Goal: Task Accomplishment & Management: Complete application form

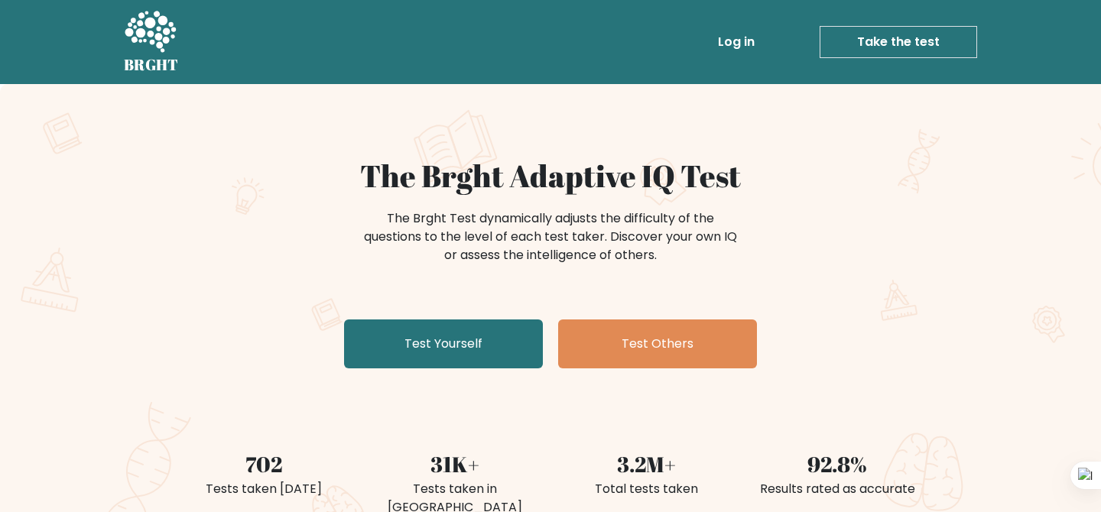
click at [436, 314] on div "The Brght Adaptive IQ Test The Brght Test dynamically adjusts the difficulty of…" at bounding box center [550, 266] width 765 height 217
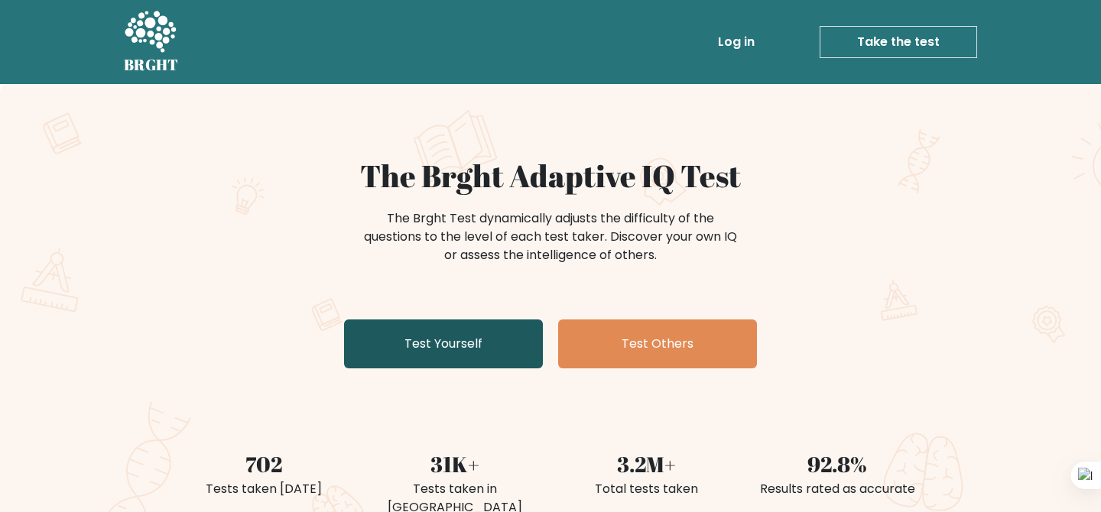
click at [447, 338] on link "Test Yourself" at bounding box center [443, 344] width 199 height 49
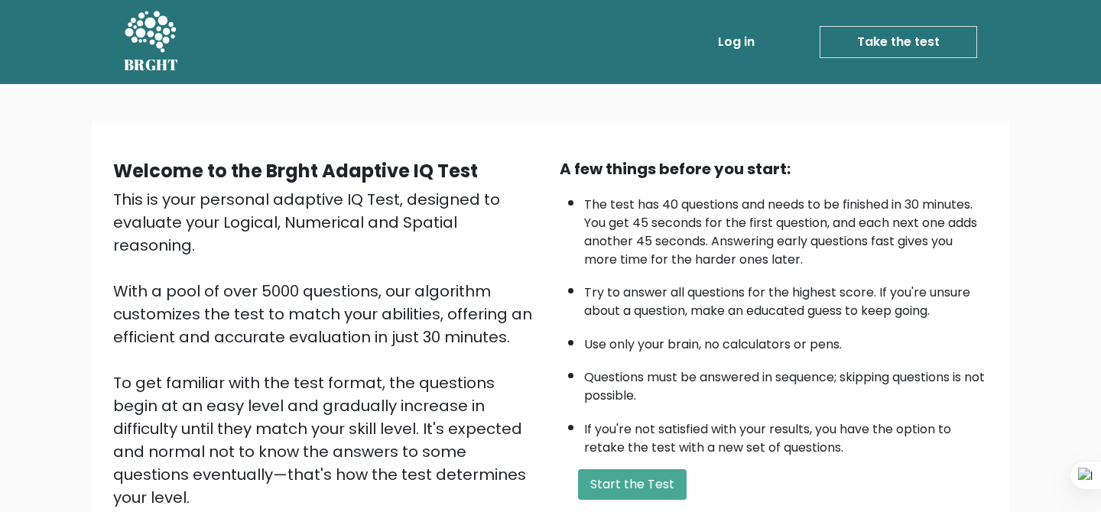
scroll to position [187, 0]
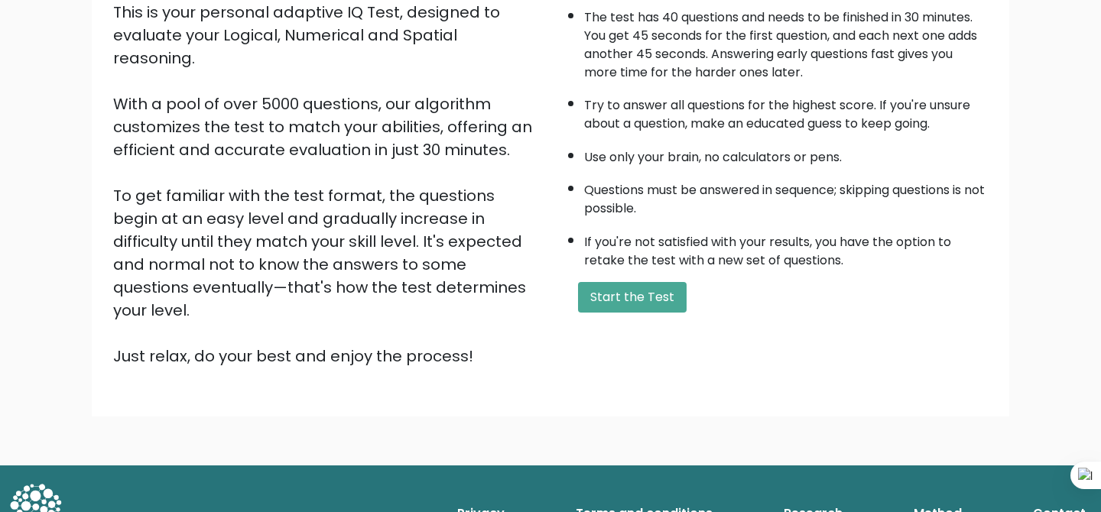
click at [613, 300] on button "Start the Test" at bounding box center [632, 297] width 109 height 31
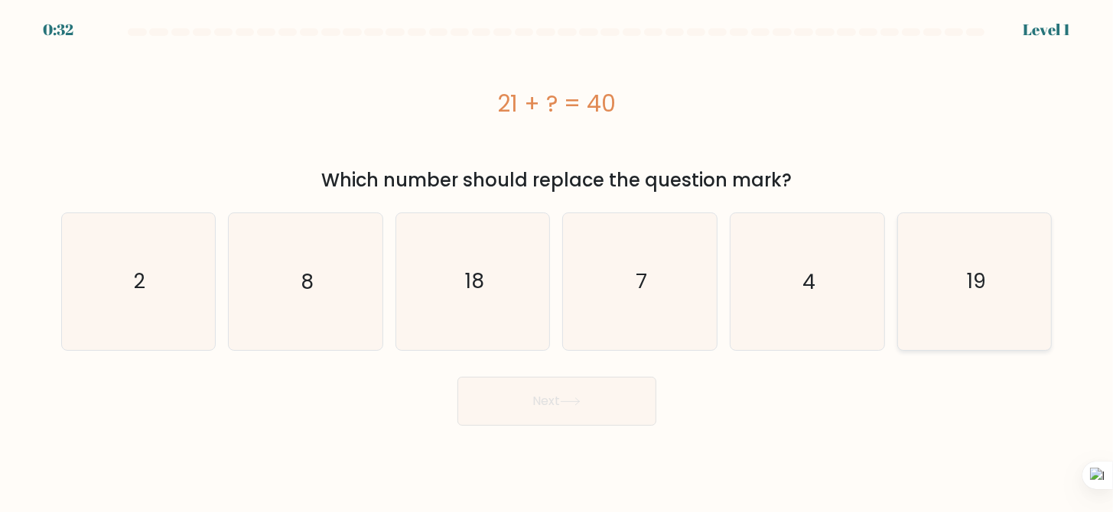
click at [964, 293] on icon "19" at bounding box center [974, 281] width 136 height 136
click at [558, 260] on input "f. 19" at bounding box center [557, 258] width 1 height 4
radio input "true"
click at [579, 417] on button "Next" at bounding box center [556, 401] width 199 height 49
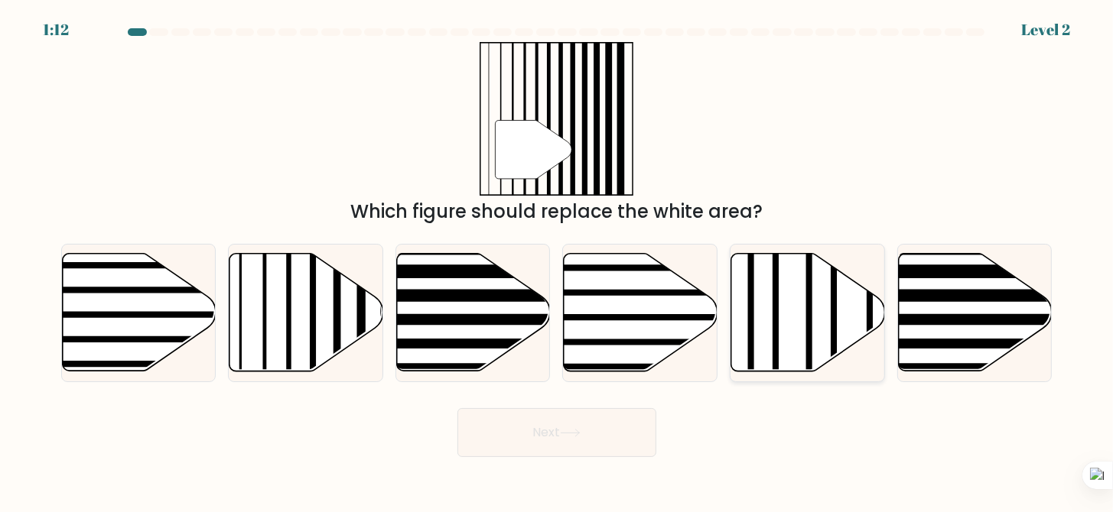
click at [799, 336] on icon at bounding box center [808, 313] width 154 height 118
click at [558, 260] on input "e." at bounding box center [557, 258] width 1 height 4
radio input "true"
click at [278, 295] on icon at bounding box center [306, 313] width 154 height 118
click at [557, 260] on input "b." at bounding box center [557, 258] width 1 height 4
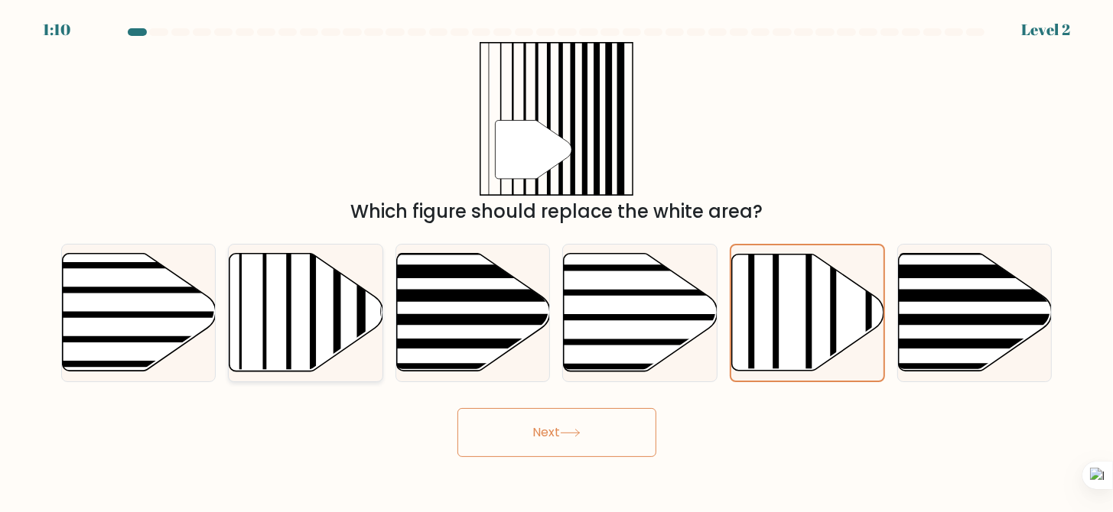
radio input "true"
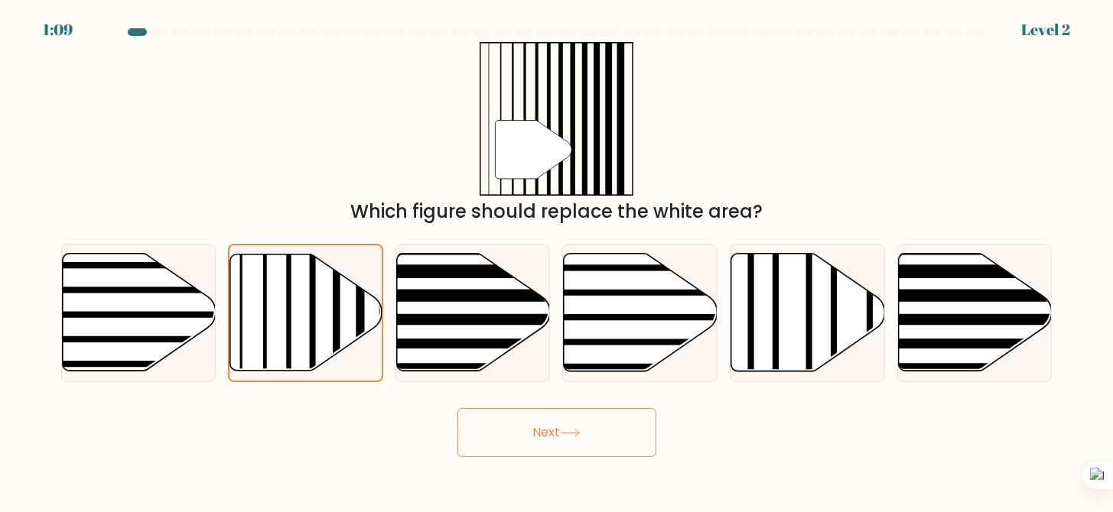
click at [597, 447] on button "Next" at bounding box center [556, 432] width 199 height 49
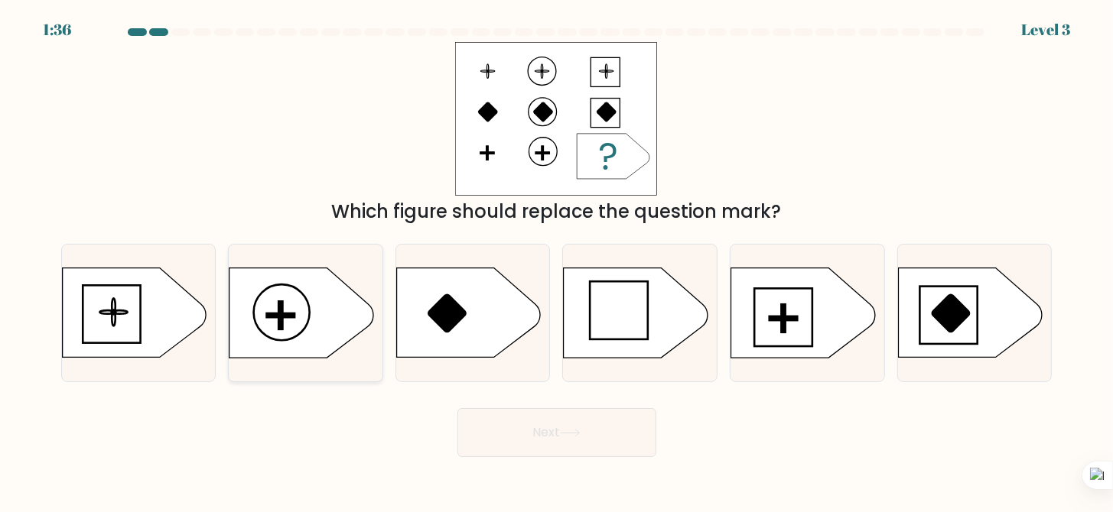
click at [260, 326] on icon at bounding box center [301, 312] width 144 height 89
click at [557, 260] on input "b." at bounding box center [557, 258] width 1 height 4
radio input "true"
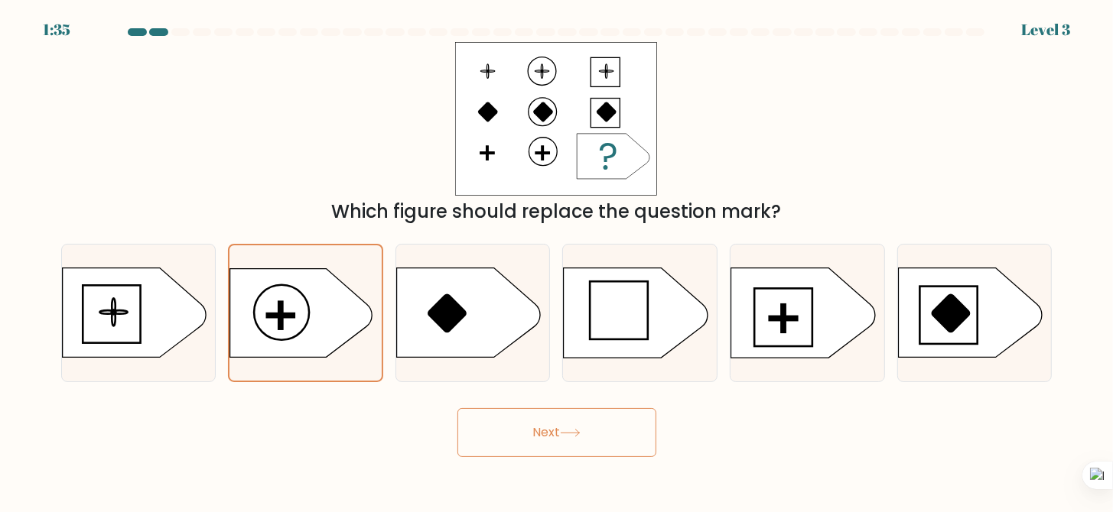
click at [558, 452] on button "Next" at bounding box center [556, 432] width 199 height 49
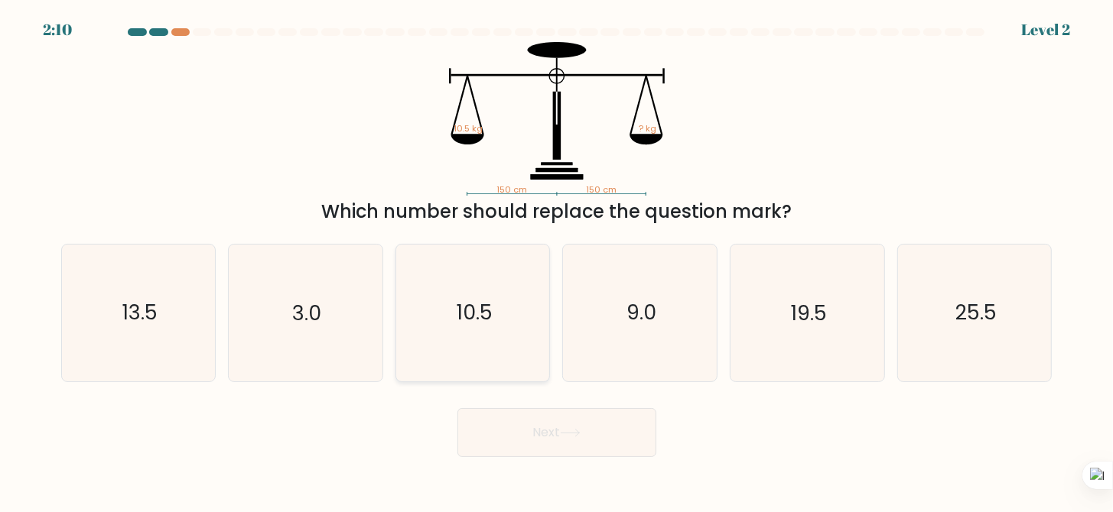
click at [471, 317] on text "10.5" at bounding box center [474, 312] width 37 height 28
click at [557, 260] on input "c. 10.5" at bounding box center [557, 258] width 1 height 4
radio input "true"
click at [535, 419] on button "Next" at bounding box center [556, 432] width 199 height 49
